Goal: Complete application form: Complete application form

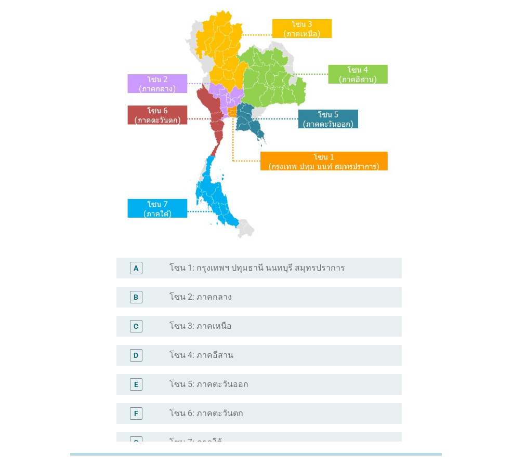
scroll to position [156, 0]
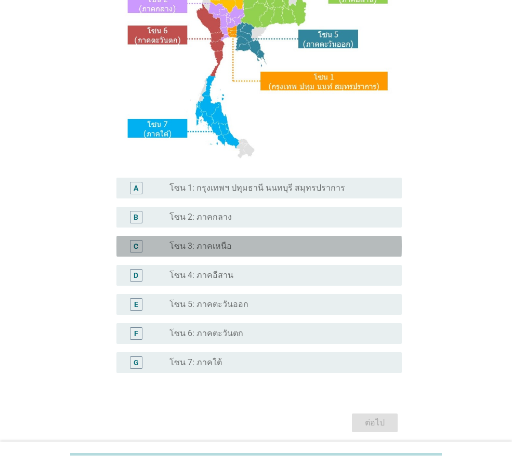
click at [216, 248] on label "โซน 3: ภาคเหนือ" at bounding box center [201, 246] width 62 height 10
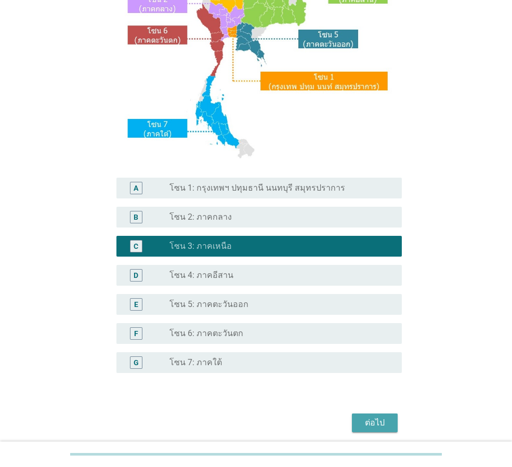
drag, startPoint x: 369, startPoint y: 423, endPoint x: 394, endPoint y: 362, distance: 66.2
click at [369, 422] on div "ต่อไป" at bounding box center [374, 423] width 29 height 12
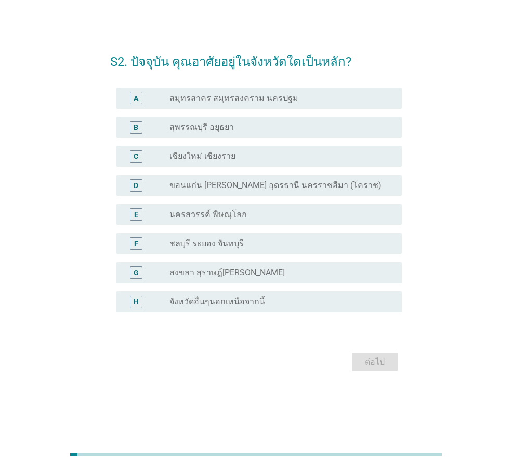
scroll to position [0, 0]
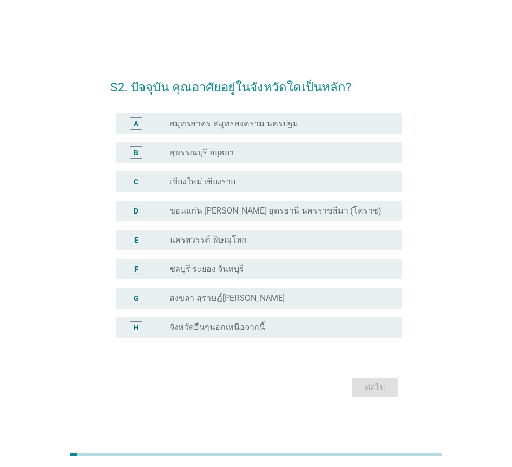
click at [201, 177] on label "เชียงใหม่ เชียงราย" at bounding box center [203, 182] width 66 height 10
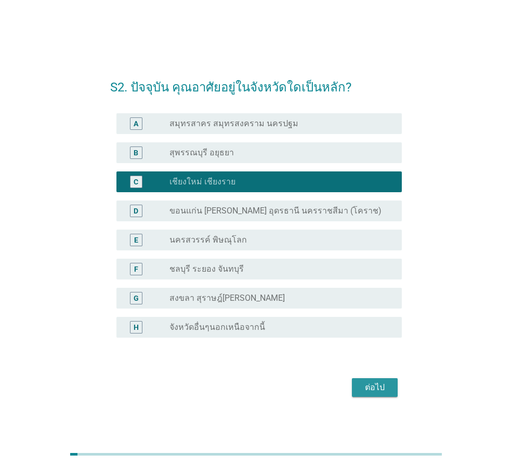
click at [362, 379] on button "ต่อไป" at bounding box center [375, 388] width 46 height 19
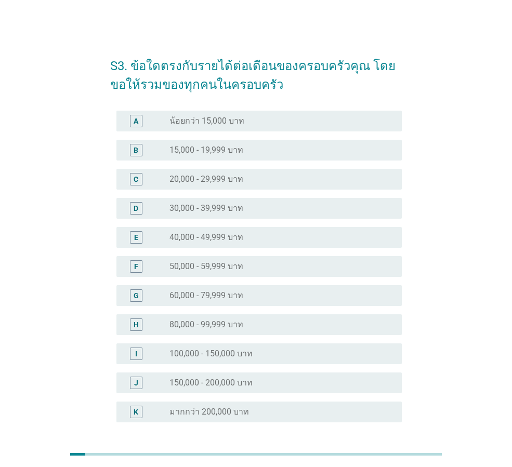
click at [253, 414] on div "radio_button_unchecked มากกว่า 200,000 บาท" at bounding box center [278, 412] width 216 height 10
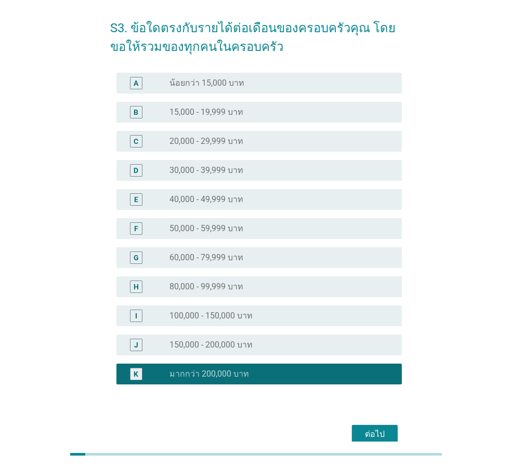
scroll to position [89, 0]
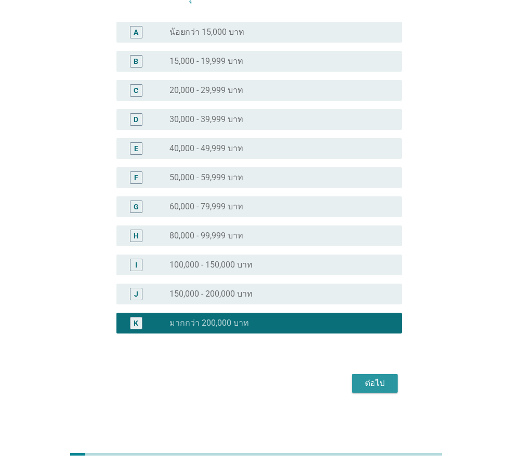
drag, startPoint x: 363, startPoint y: 387, endPoint x: 372, endPoint y: 382, distance: 10.5
click at [365, 386] on div "ต่อไป" at bounding box center [374, 384] width 29 height 12
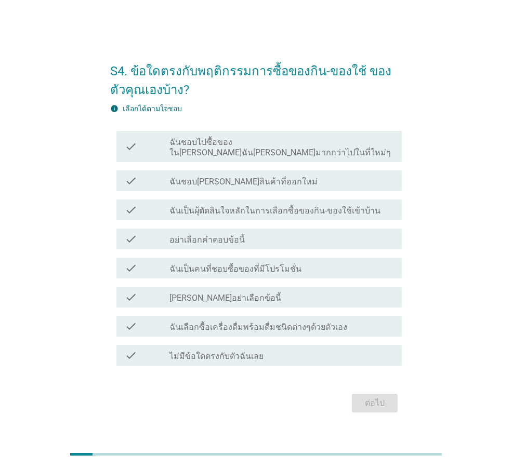
click at [200, 148] on label "ฉันชอบไปซื้อของใน[PERSON_NAME]ฉัน[PERSON_NAME]มากกว่าไปในที่ใหม่ๆ" at bounding box center [282, 147] width 224 height 21
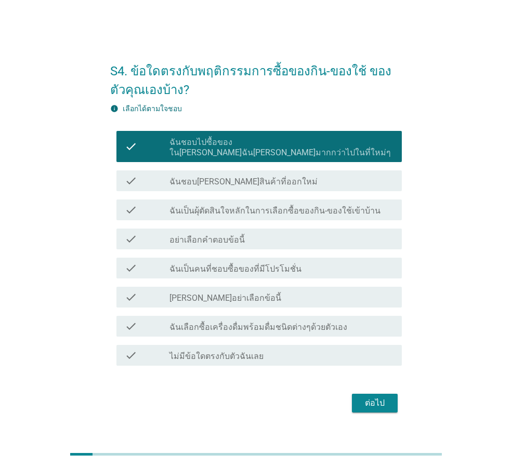
click at [199, 177] on label "ฉันชอบ[PERSON_NAME]สินค้าที่ออกใหม่" at bounding box center [244, 182] width 148 height 10
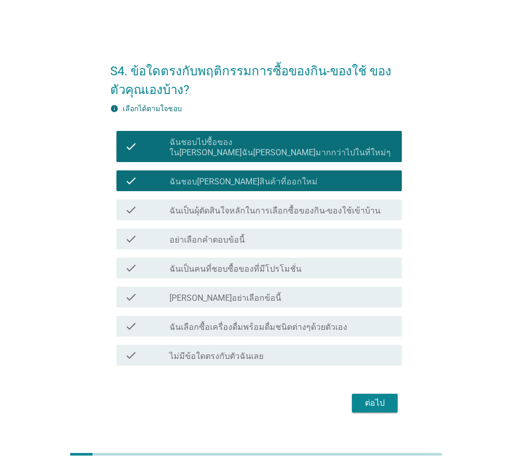
click at [218, 207] on label "ฉันเป็นผุ้ตัดสินใจหลักในการเลือกซื้อของกิน-ของใช้เข้าบ้าน" at bounding box center [275, 211] width 211 height 10
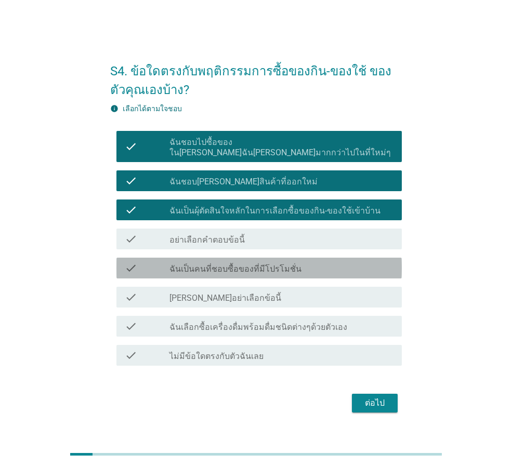
click at [229, 264] on label "ฉันเป็นคนที่ชอบซื้อของที่มีโปรโมชั่น" at bounding box center [236, 269] width 132 height 10
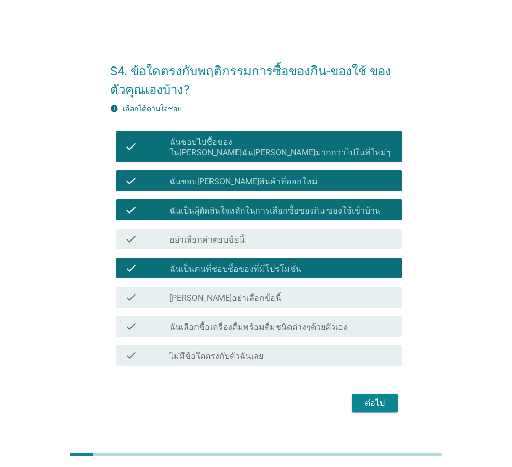
click at [232, 323] on label "ฉันเลือกซื้อเครื่องดื่มพร้อมดื่มชนิดต่างๆด้วยตัวเอง" at bounding box center [259, 327] width 178 height 10
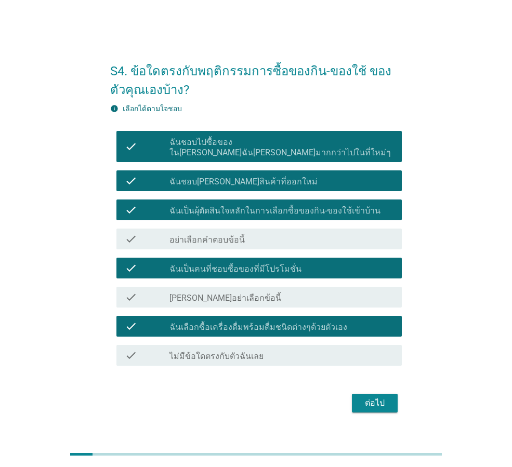
click at [360, 397] on button "ต่อไป" at bounding box center [375, 403] width 46 height 19
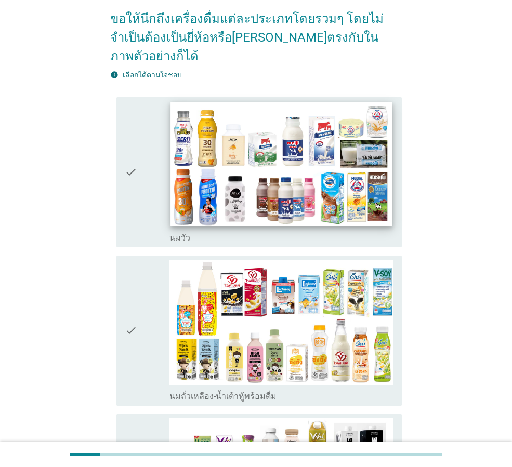
scroll to position [104, 0]
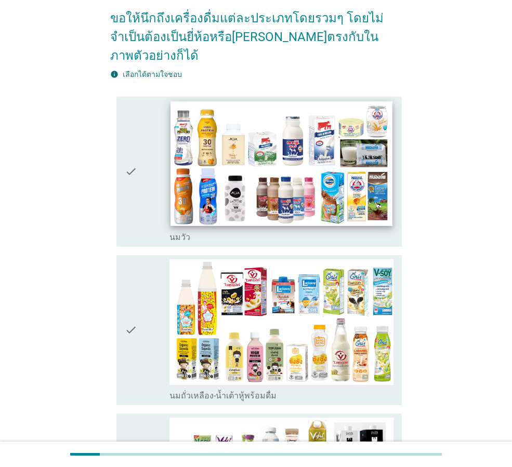
click at [247, 199] on img at bounding box center [282, 163] width 222 height 125
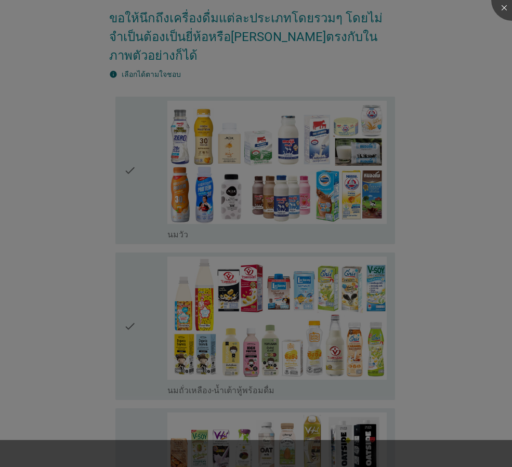
click at [242, 305] on div at bounding box center [256, 233] width 512 height 467
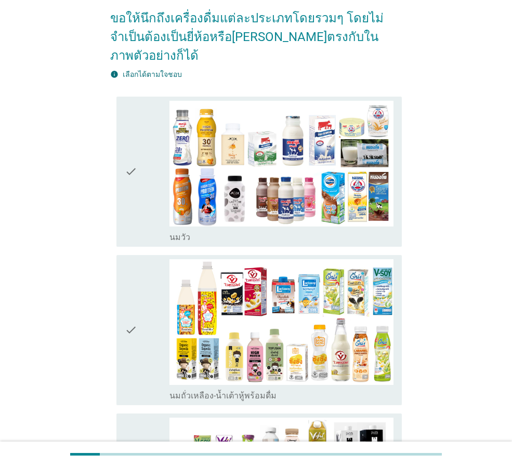
click at [133, 157] on icon "check" at bounding box center [131, 172] width 12 height 142
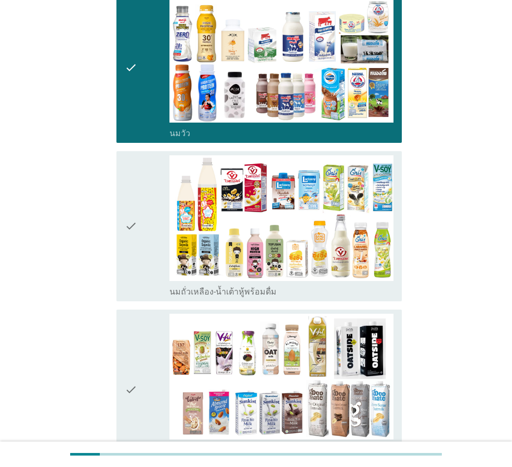
click at [139, 220] on div "check" at bounding box center [147, 226] width 45 height 142
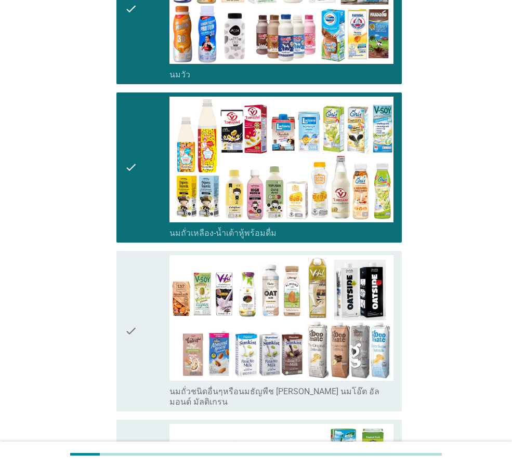
scroll to position [364, 0]
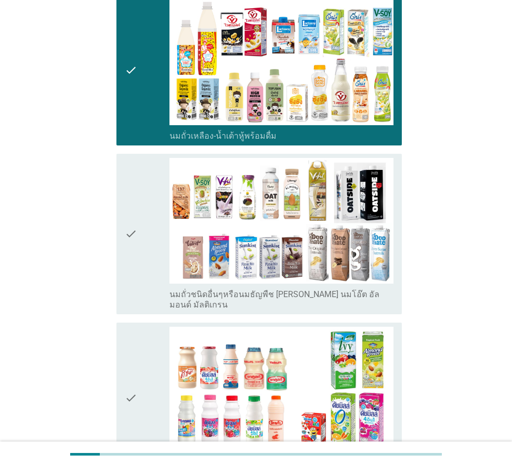
click at [139, 244] on div "check" at bounding box center [147, 234] width 45 height 152
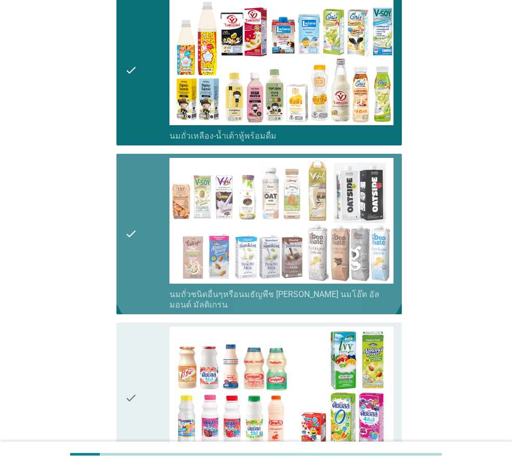
click at [124, 347] on div "check check_box_outline_blank นมเปรี้ยว" at bounding box center [258, 398] width 285 height 150
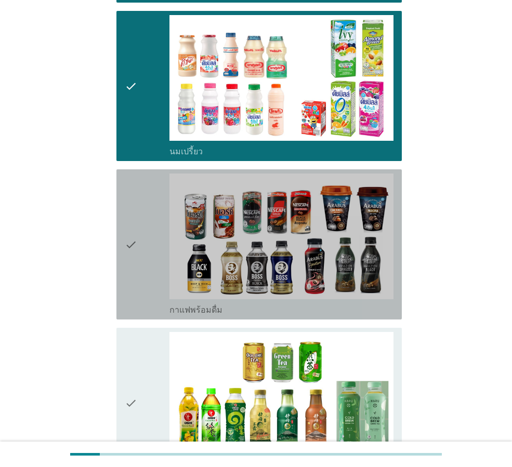
click at [128, 250] on icon "check" at bounding box center [131, 245] width 12 height 142
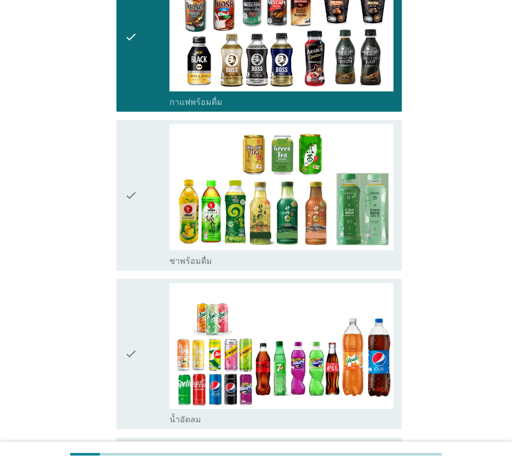
click at [145, 197] on div "check" at bounding box center [147, 195] width 45 height 142
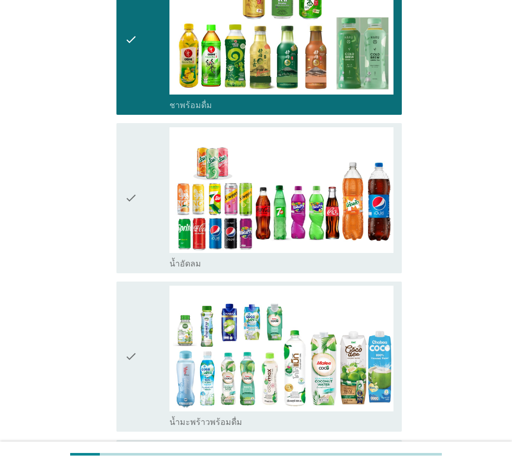
click at [149, 210] on div "check" at bounding box center [147, 198] width 45 height 142
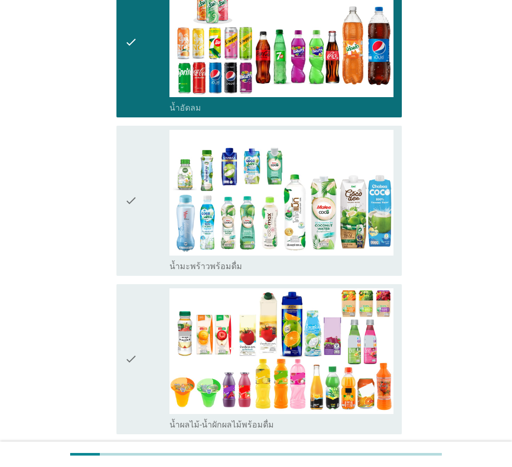
click at [155, 203] on div "check" at bounding box center [147, 201] width 45 height 142
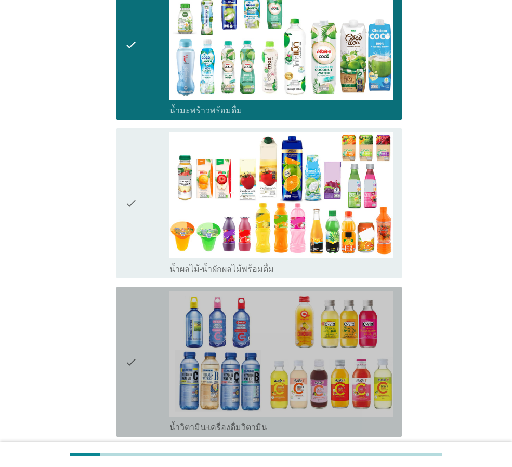
click at [160, 298] on div "check" at bounding box center [147, 362] width 45 height 142
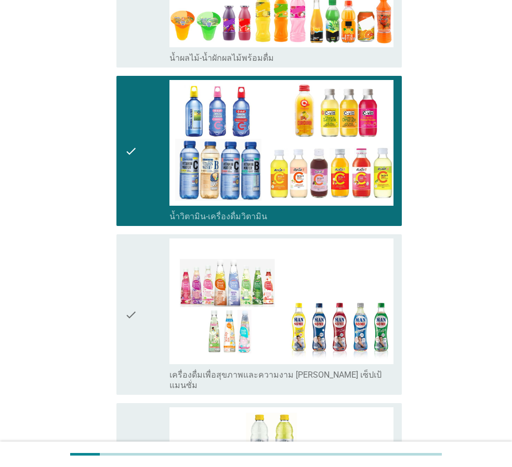
scroll to position [1716, 0]
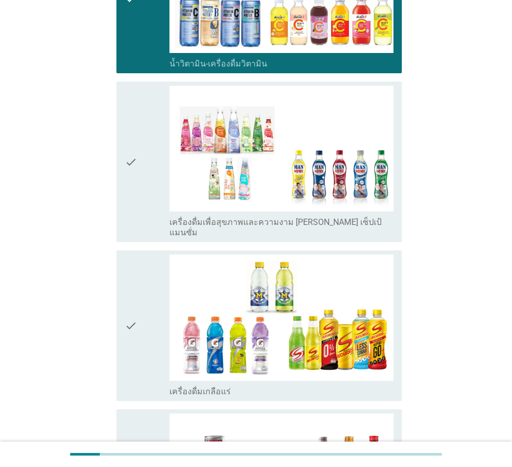
click at [142, 263] on div "check" at bounding box center [147, 326] width 45 height 142
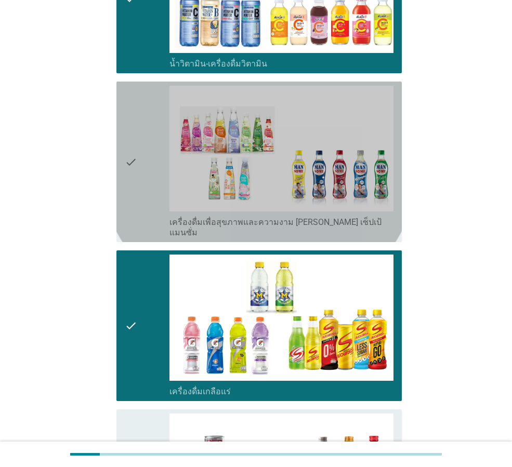
click at [139, 177] on div "check" at bounding box center [147, 162] width 45 height 152
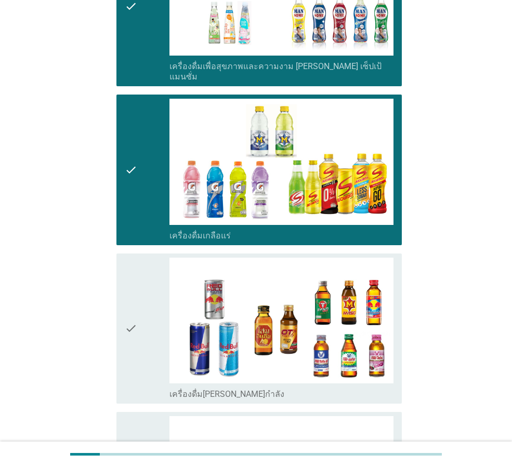
click at [138, 268] on div "check" at bounding box center [147, 329] width 45 height 142
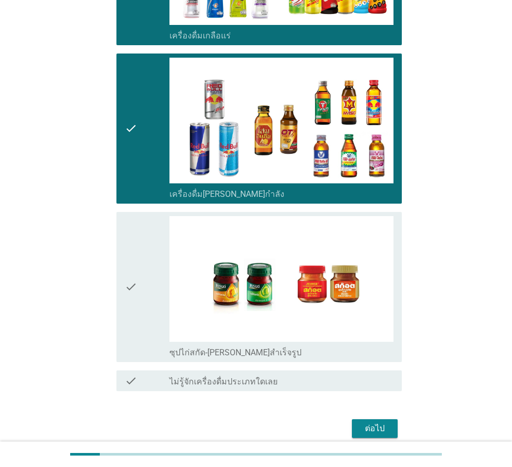
scroll to position [2078, 0]
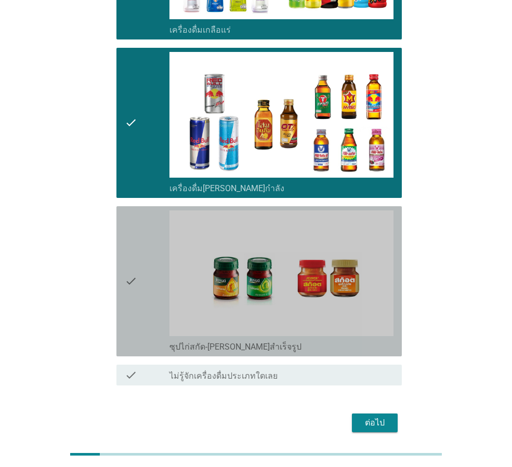
click at [136, 227] on icon "check" at bounding box center [131, 282] width 12 height 142
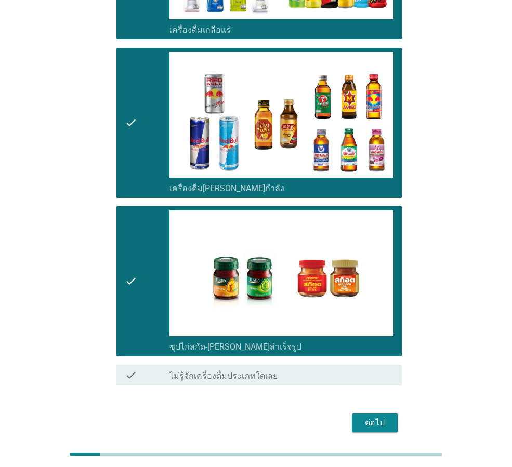
click at [370, 417] on div "ต่อไป" at bounding box center [374, 423] width 29 height 12
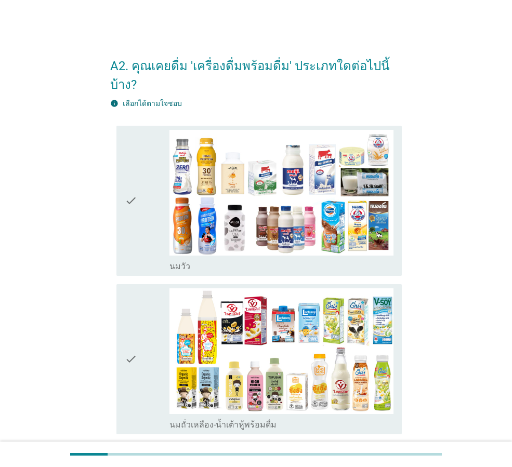
click at [118, 196] on div "check check_box_outline_blank [PERSON_NAME]" at bounding box center [258, 201] width 285 height 150
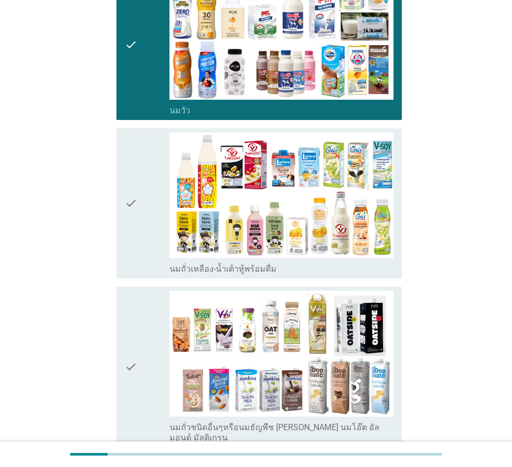
click at [134, 219] on icon "check" at bounding box center [131, 204] width 12 height 142
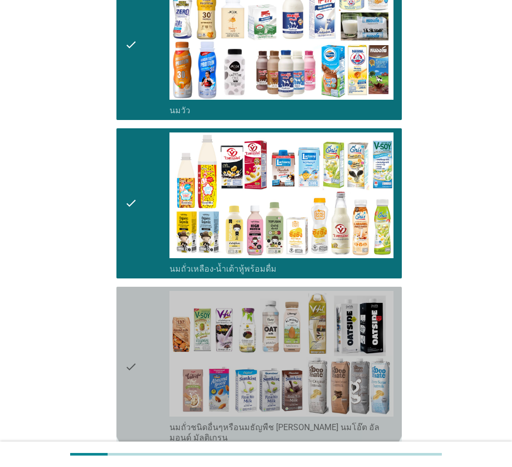
drag, startPoint x: 142, startPoint y: 297, endPoint x: 142, endPoint y: 306, distance: 8.9
click at [142, 298] on div "check" at bounding box center [147, 367] width 45 height 152
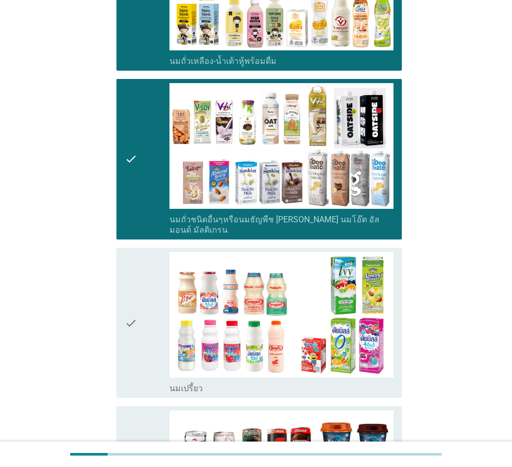
click at [148, 324] on div "check" at bounding box center [147, 323] width 45 height 142
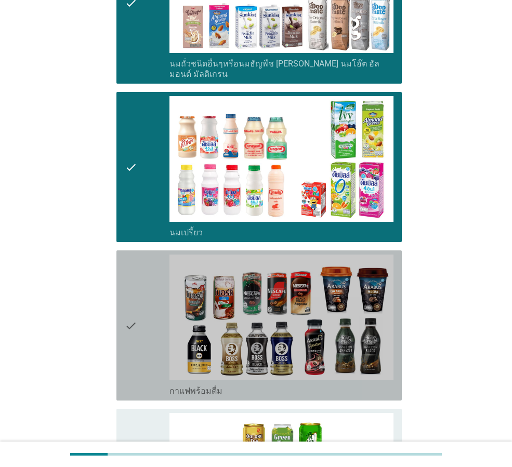
click at [149, 327] on div "check" at bounding box center [147, 326] width 45 height 142
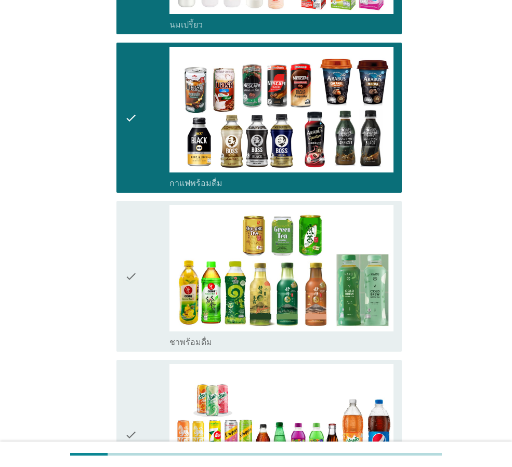
click at [152, 296] on div "check" at bounding box center [147, 276] width 45 height 142
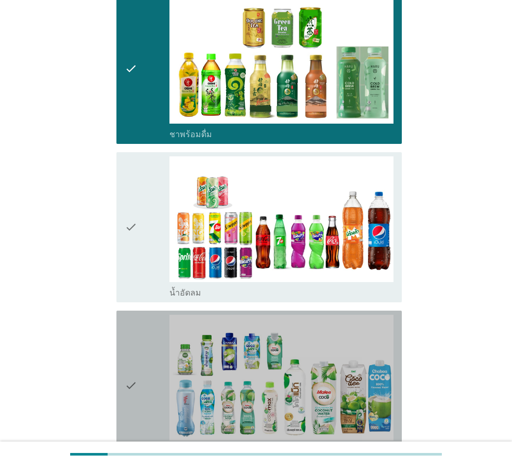
drag, startPoint x: 145, startPoint y: 292, endPoint x: 146, endPoint y: 283, distance: 9.0
click at [145, 315] on div "check" at bounding box center [147, 386] width 45 height 142
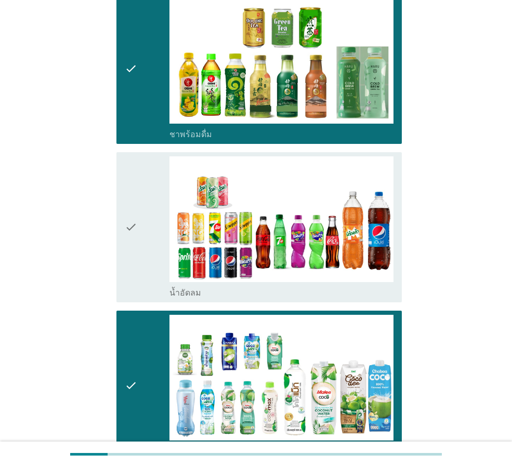
click at [147, 220] on div "check" at bounding box center [147, 228] width 45 height 142
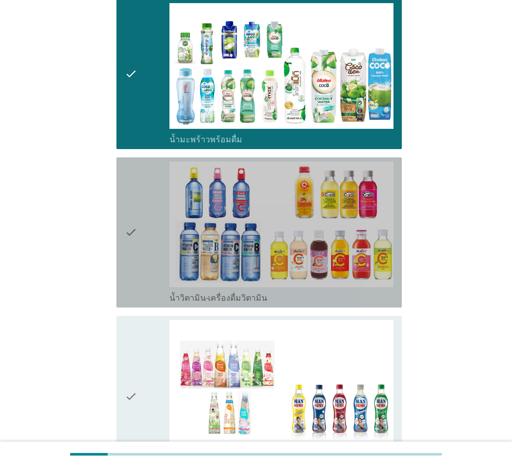
click at [145, 239] on div "check" at bounding box center [147, 233] width 45 height 142
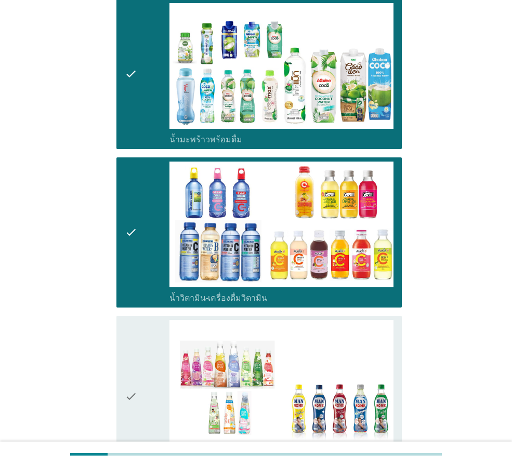
click at [155, 352] on div "check" at bounding box center [147, 396] width 45 height 152
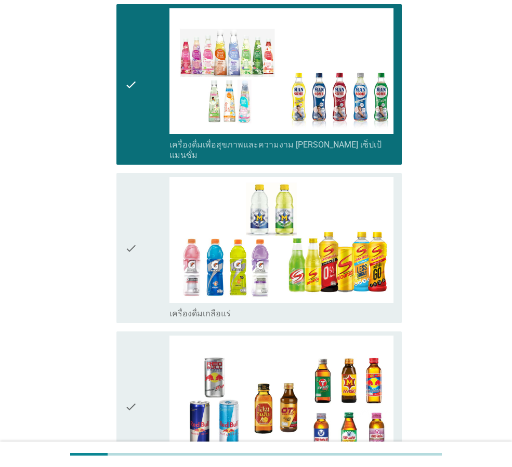
click at [133, 351] on icon "check" at bounding box center [131, 407] width 12 height 142
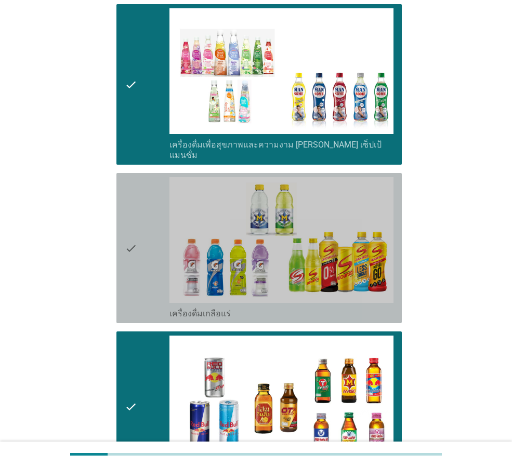
click at [141, 263] on div "check" at bounding box center [147, 248] width 45 height 142
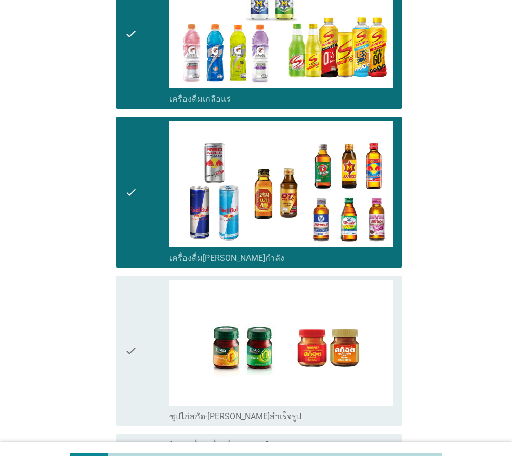
scroll to position [1844, 0]
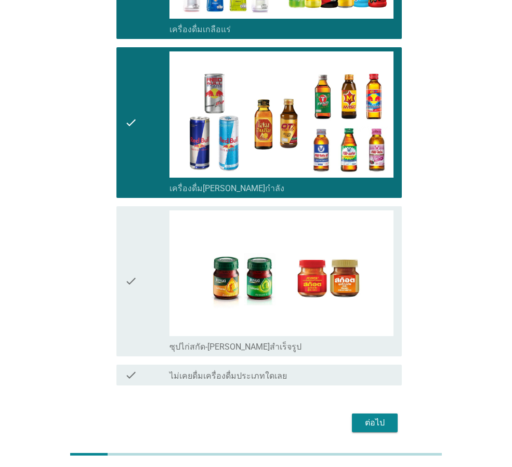
click at [150, 274] on div "check" at bounding box center [147, 282] width 45 height 142
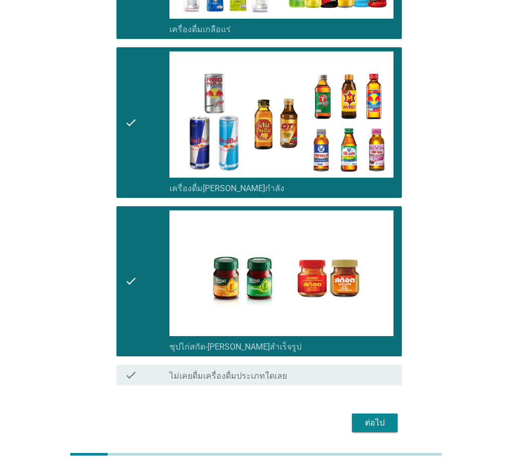
click at [378, 417] on div "ต่อไป" at bounding box center [374, 423] width 29 height 12
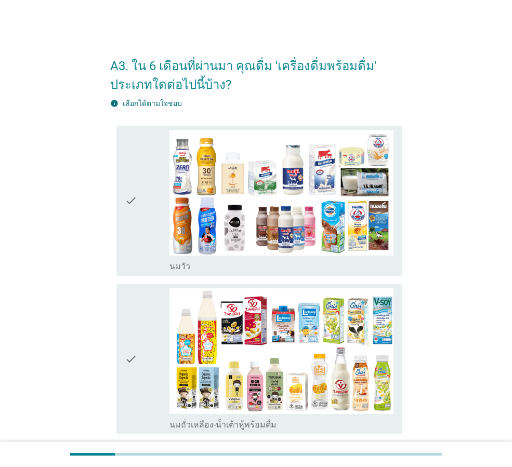
click at [149, 244] on div "check" at bounding box center [147, 201] width 45 height 142
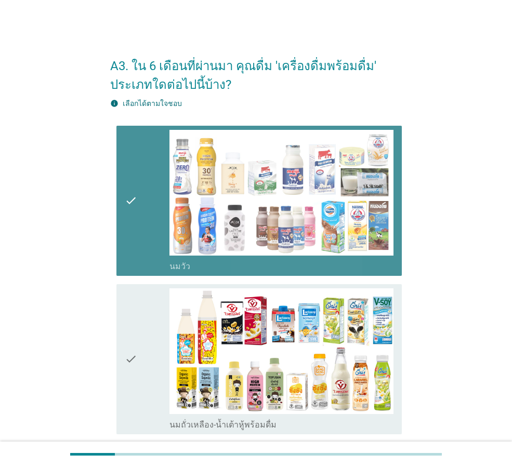
click at [140, 320] on div "check" at bounding box center [147, 360] width 45 height 142
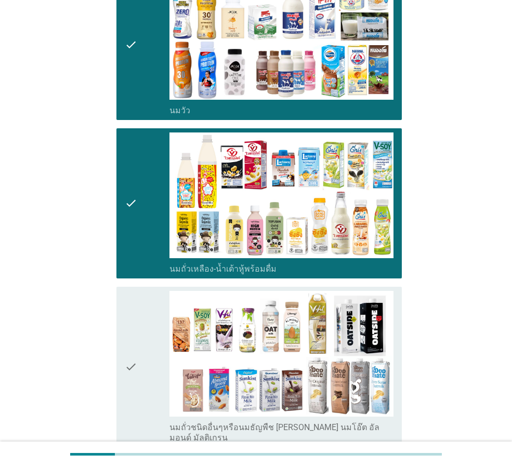
click at [146, 327] on div "check" at bounding box center [147, 367] width 45 height 152
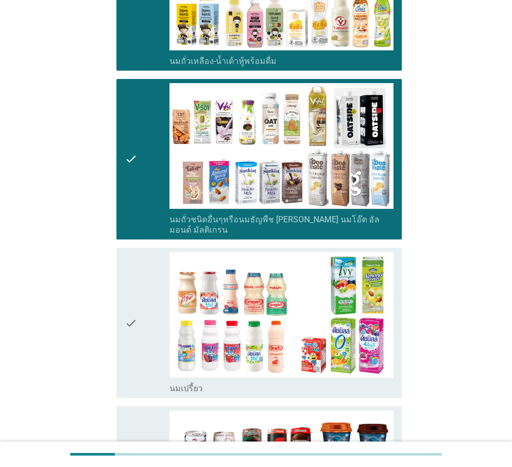
click at [145, 333] on div "check" at bounding box center [147, 323] width 45 height 142
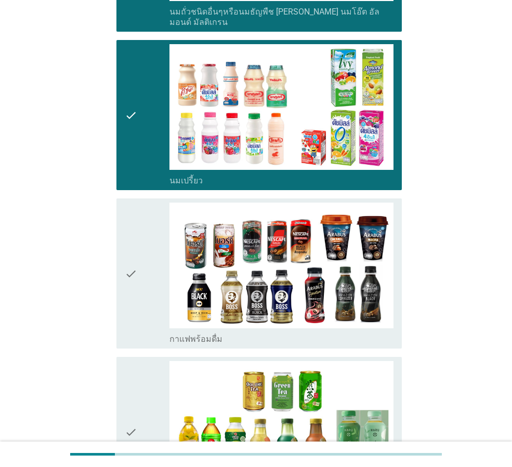
click at [148, 334] on div "check" at bounding box center [147, 274] width 45 height 142
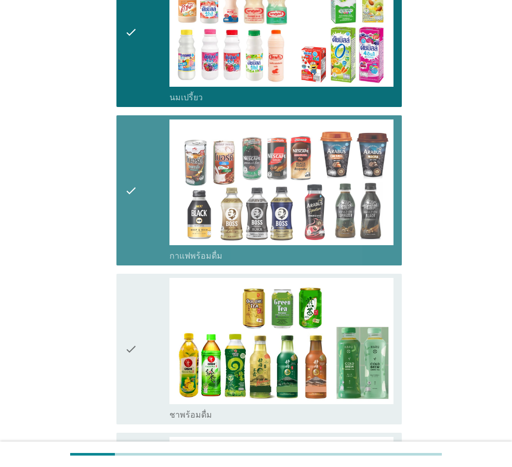
scroll to position [780, 0]
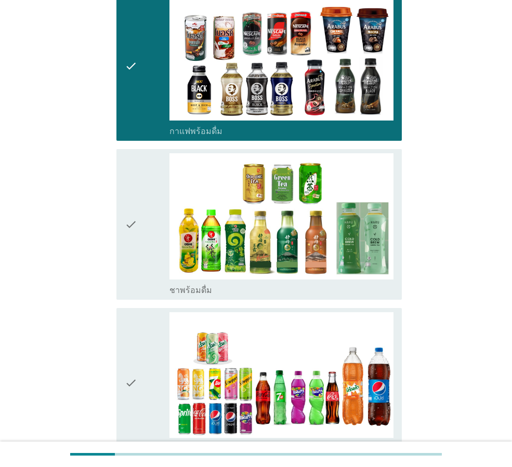
click at [150, 313] on div "check" at bounding box center [147, 384] width 45 height 142
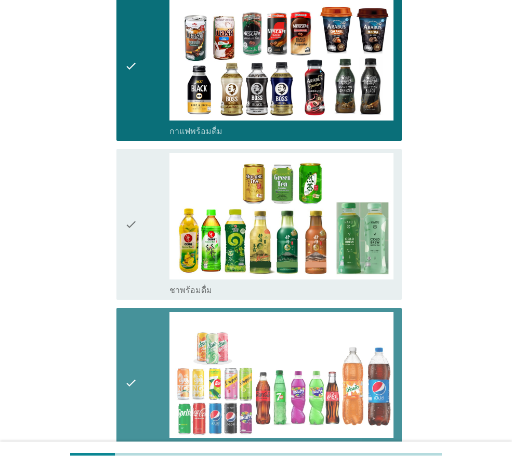
click at [142, 250] on div "check" at bounding box center [147, 224] width 45 height 142
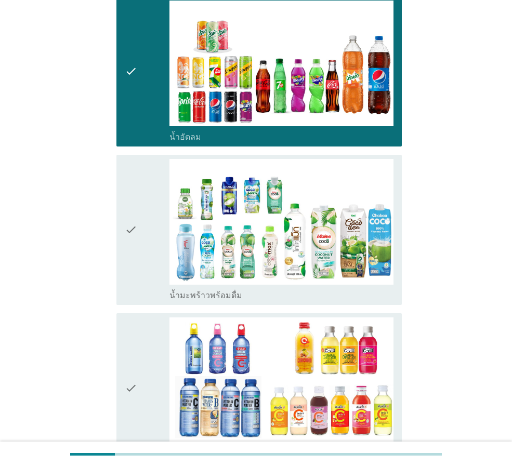
click at [151, 324] on div "check" at bounding box center [147, 389] width 45 height 142
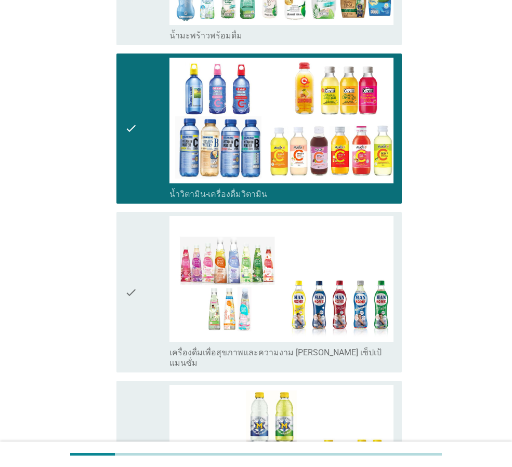
click at [150, 308] on div "check" at bounding box center [147, 292] width 45 height 152
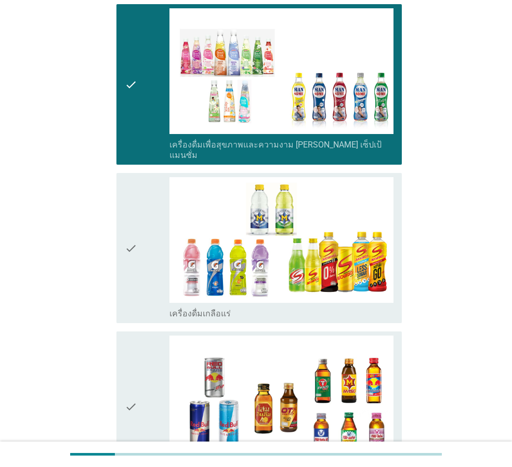
click at [146, 336] on div "check" at bounding box center [147, 407] width 45 height 142
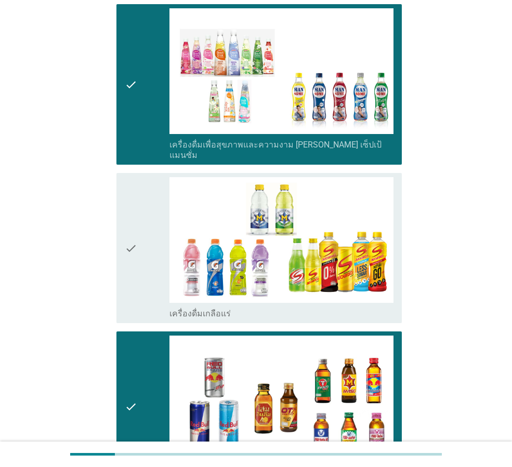
click at [142, 244] on div "check" at bounding box center [147, 248] width 45 height 142
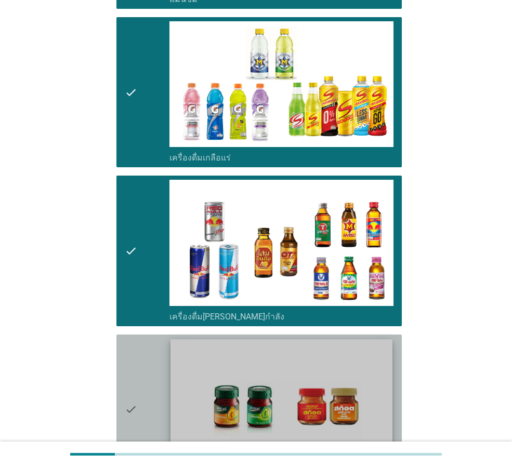
click at [313, 406] on img at bounding box center [282, 402] width 222 height 125
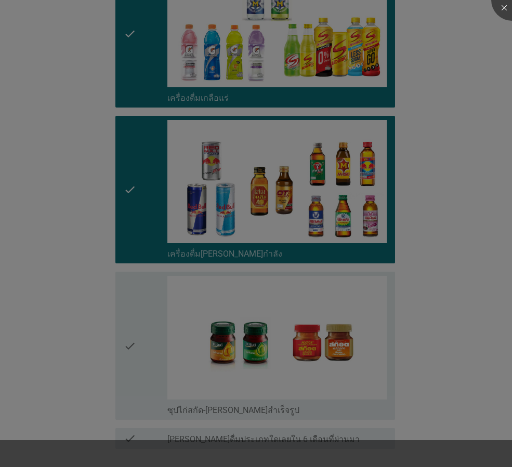
scroll to position [1806, 0]
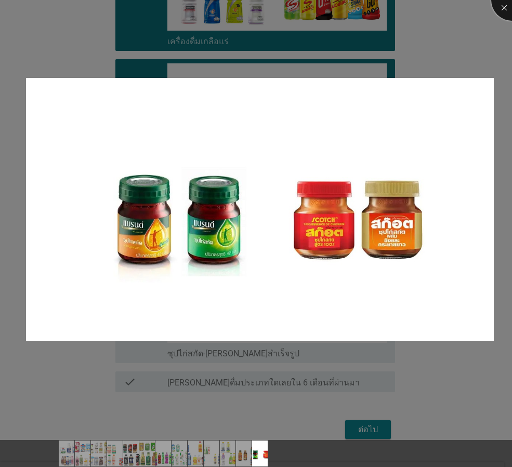
click at [506, 8] on div at bounding box center [512, 0] width 42 height 42
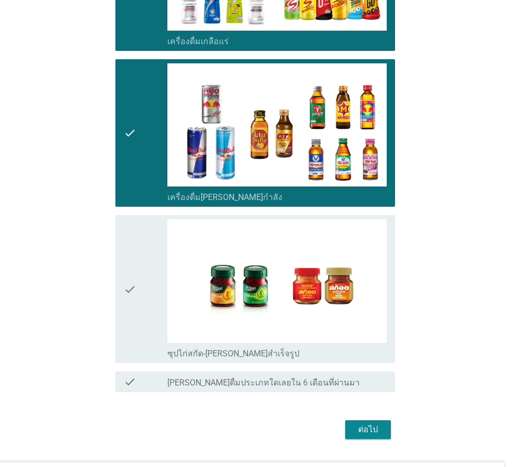
click at [147, 304] on div "check" at bounding box center [146, 288] width 44 height 139
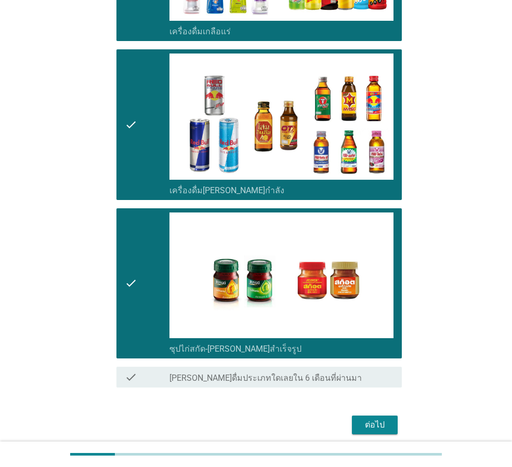
scroll to position [1858, 0]
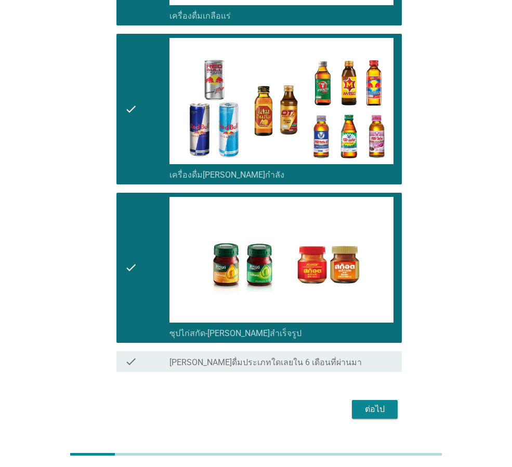
click at [381, 404] on div "ต่อไป" at bounding box center [374, 410] width 29 height 12
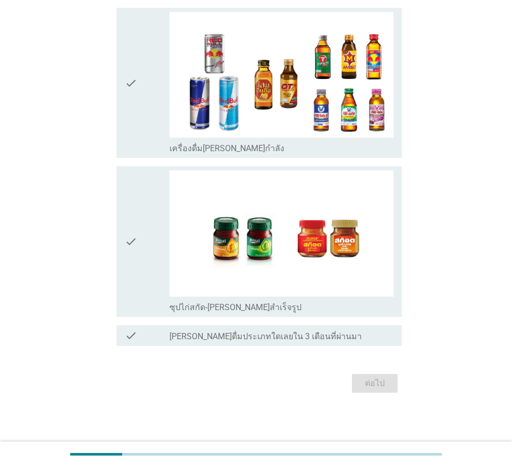
scroll to position [0, 0]
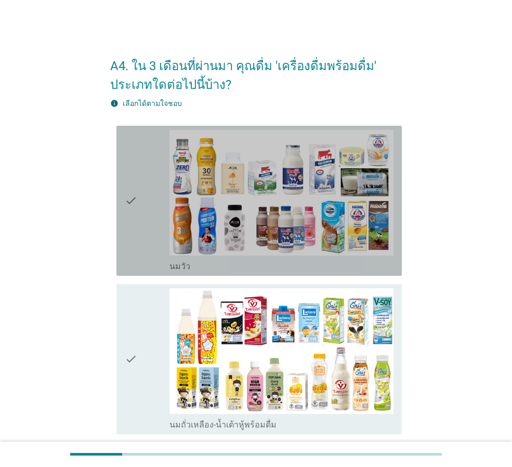
click at [142, 184] on div "check" at bounding box center [147, 201] width 45 height 142
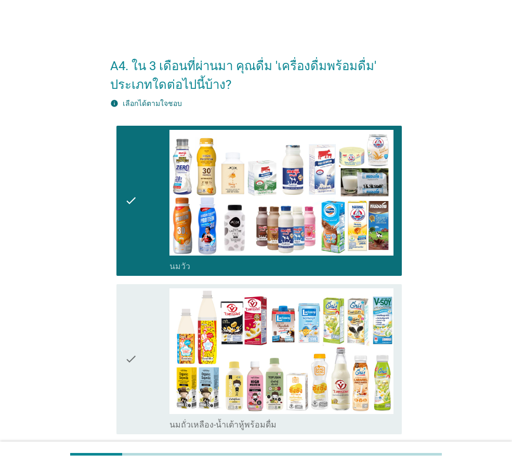
click at [138, 292] on div "check" at bounding box center [147, 360] width 45 height 142
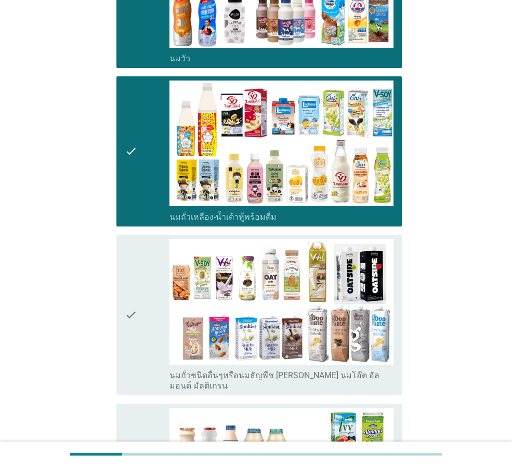
click at [151, 317] on div "check" at bounding box center [147, 315] width 45 height 152
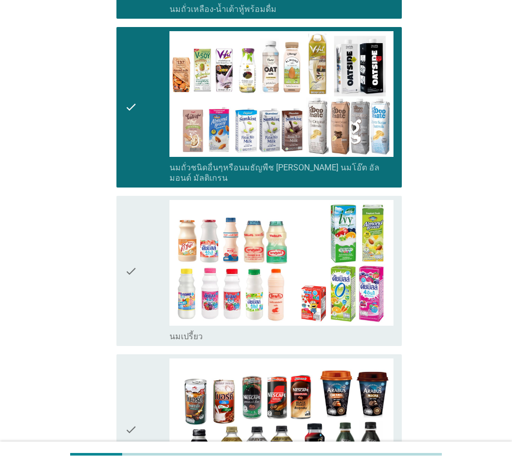
click at [138, 265] on div "check" at bounding box center [147, 271] width 45 height 142
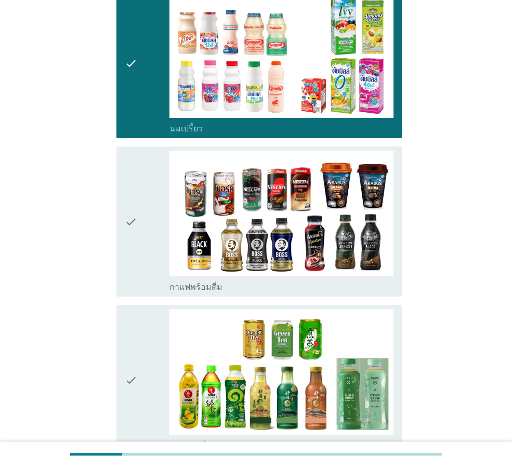
click at [138, 269] on div "check" at bounding box center [147, 222] width 45 height 142
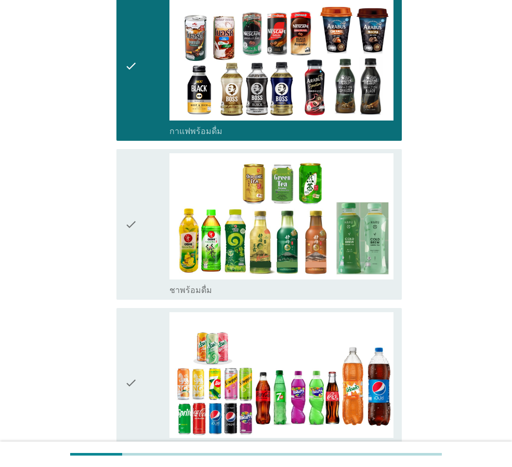
click at [138, 259] on div "check" at bounding box center [147, 224] width 45 height 142
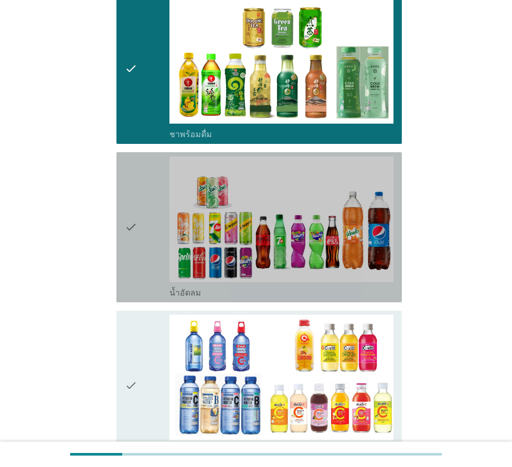
click at [144, 265] on div "check" at bounding box center [147, 228] width 45 height 142
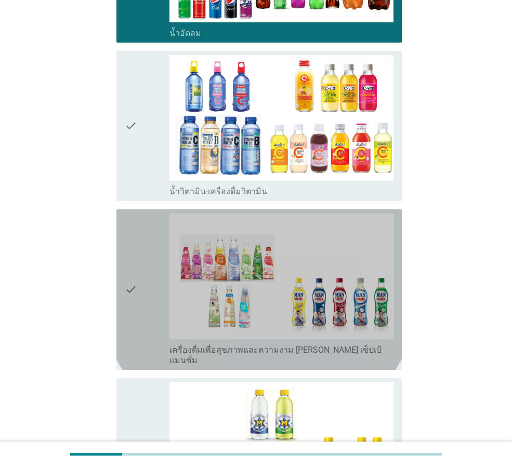
drag, startPoint x: 145, startPoint y: 282, endPoint x: 144, endPoint y: 164, distance: 117.5
click at [145, 281] on div "check" at bounding box center [147, 290] width 45 height 152
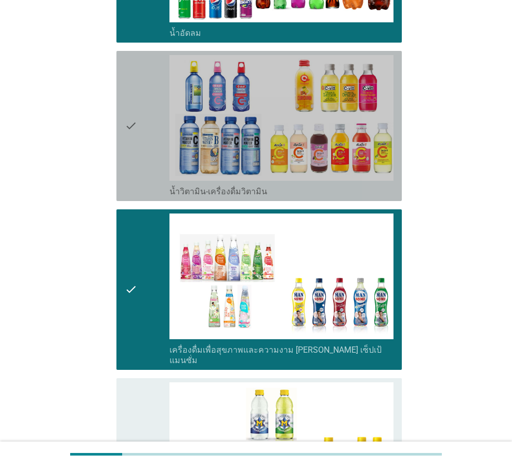
click at [144, 160] on div "check" at bounding box center [147, 126] width 45 height 142
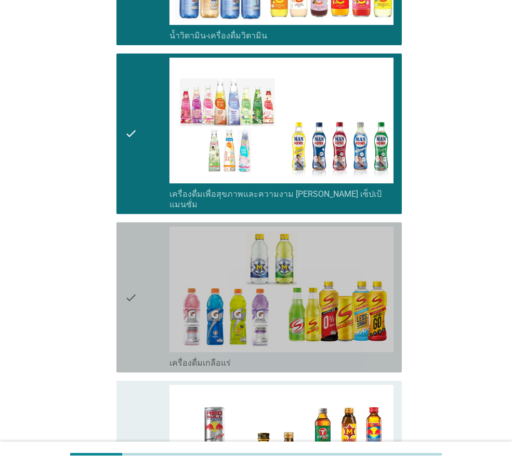
drag, startPoint x: 140, startPoint y: 289, endPoint x: 151, endPoint y: 305, distance: 19.9
click at [140, 288] on div "check" at bounding box center [147, 298] width 45 height 142
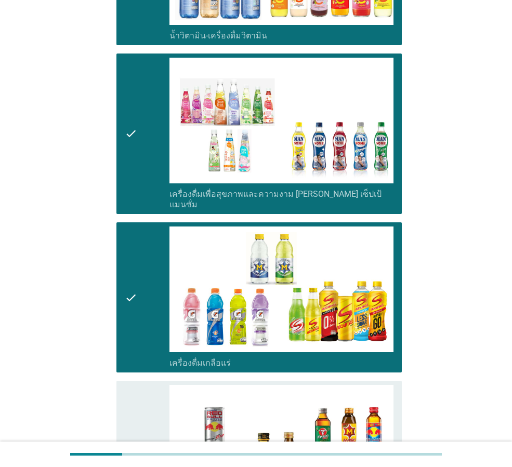
scroll to position [1560, 0]
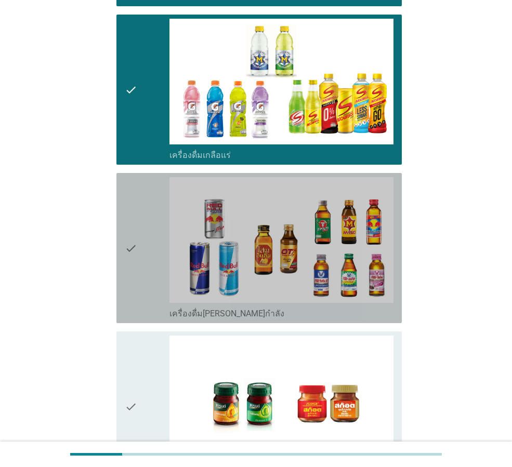
click at [147, 293] on div "check" at bounding box center [147, 248] width 45 height 142
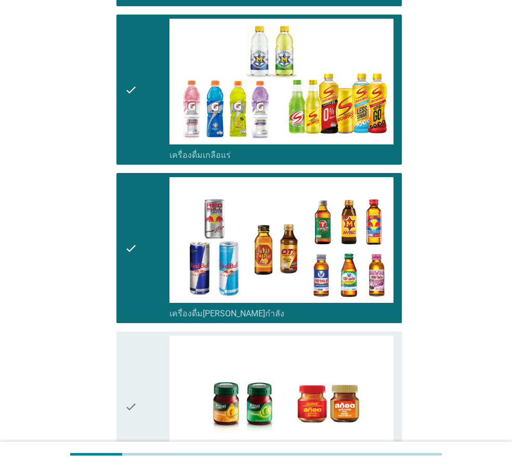
click at [140, 343] on div "check" at bounding box center [147, 407] width 45 height 142
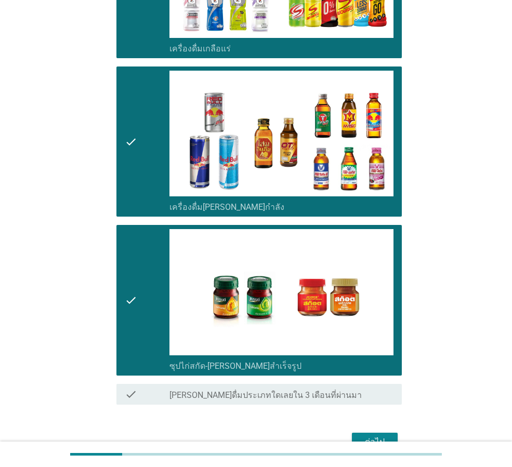
scroll to position [1705, 0]
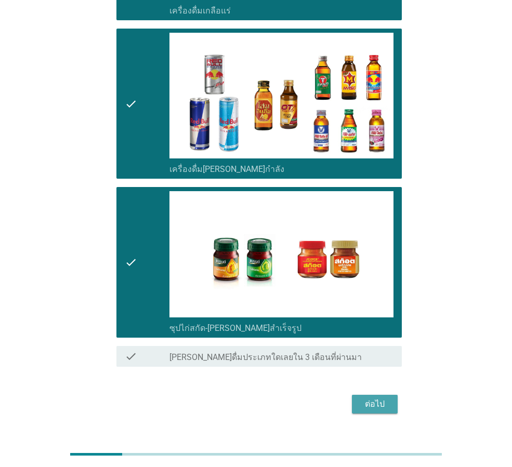
click at [377, 398] on div "ต่อไป" at bounding box center [374, 404] width 29 height 12
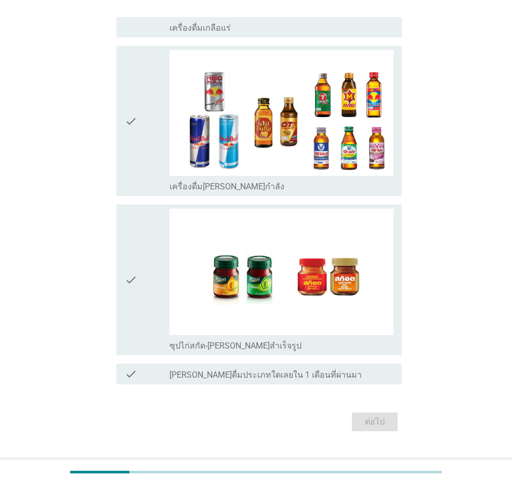
scroll to position [0, 0]
